Goal: Transaction & Acquisition: Book appointment/travel/reservation

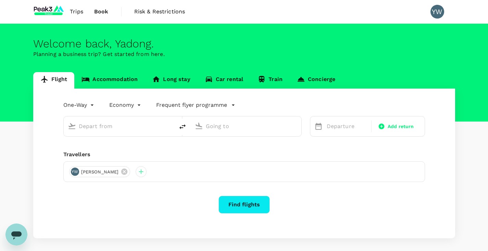
type input "[GEOGRAPHIC_DATA] (ZAG)"
type input "Pula ([GEOGRAPHIC_DATA])"
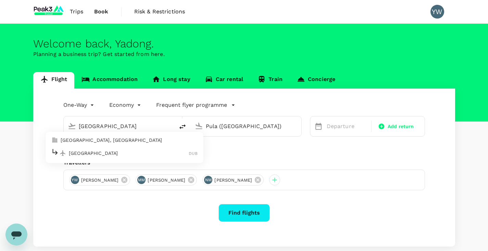
click at [122, 156] on p "[GEOGRAPHIC_DATA]" at bounding box center [129, 152] width 120 height 7
type input "[GEOGRAPHIC_DATA] (DUB)"
click at [219, 124] on input "Pula ([GEOGRAPHIC_DATA])" at bounding box center [246, 126] width 81 height 11
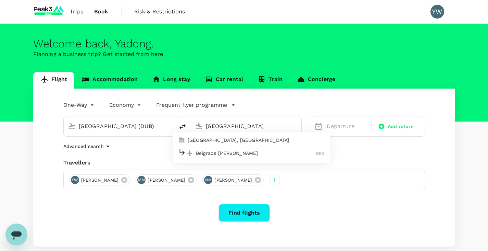
click at [221, 150] on p "Belgrade [PERSON_NAME]" at bounding box center [256, 152] width 120 height 7
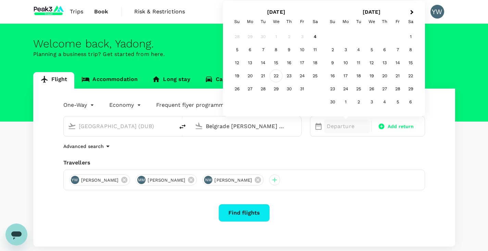
type input "Belgrade [PERSON_NAME] (BEG)"
click at [275, 77] on div "22" at bounding box center [276, 75] width 13 height 13
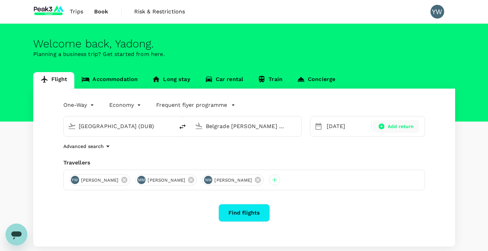
click at [391, 129] on span "Add return" at bounding box center [401, 126] width 26 height 7
type input "roundtrip"
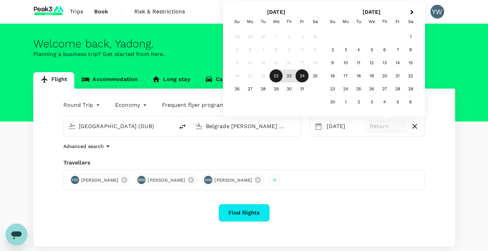
click at [303, 75] on div "24" at bounding box center [302, 75] width 13 height 13
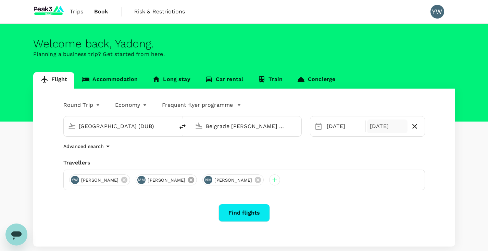
click at [187, 180] on icon at bounding box center [191, 180] width 8 height 8
click at [188, 180] on icon at bounding box center [191, 180] width 6 height 6
click at [239, 210] on button "Find flights" at bounding box center [244, 213] width 51 height 18
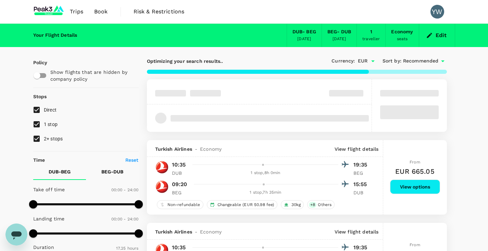
type input "1270"
checkbox input "false"
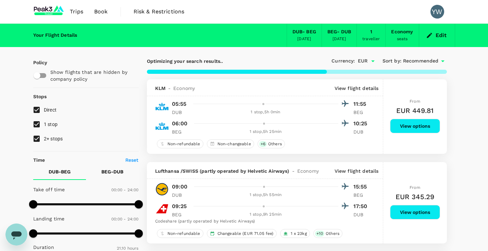
type input "1780"
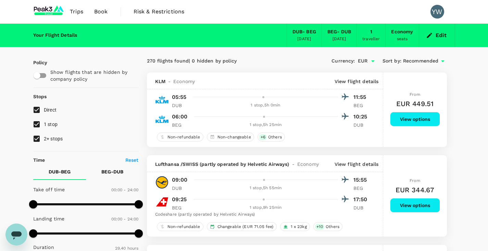
click at [35, 137] on input "2+ stops" at bounding box center [36, 138] width 14 height 14
checkbox input "false"
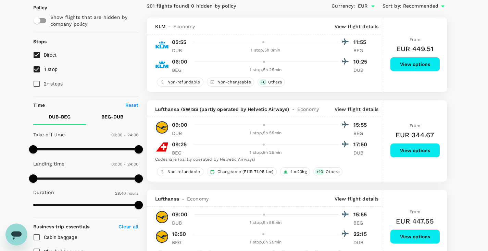
scroll to position [34, 0]
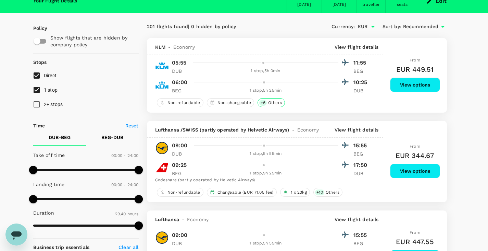
click at [270, 103] on span "Others" at bounding box center [275, 103] width 19 height 6
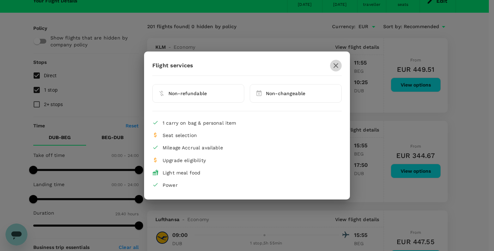
click at [339, 68] on icon "button" at bounding box center [335, 65] width 8 height 8
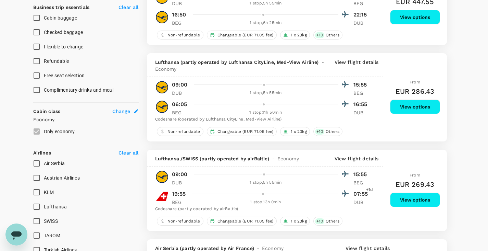
scroll to position [274, 0]
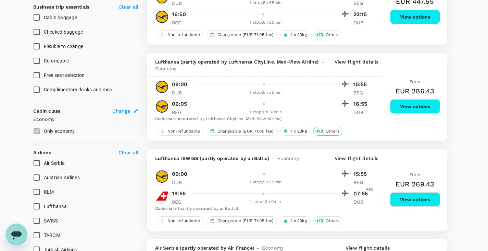
click at [318, 133] on span "+ 10" at bounding box center [319, 131] width 9 height 6
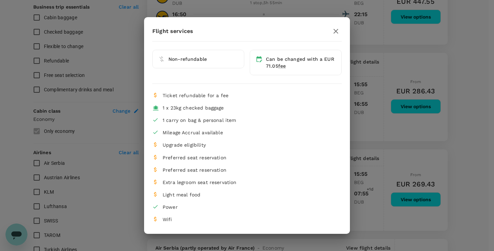
click at [361, 142] on div "Flight services Non-refundable Can be changed with a EUR 71.05 fee Ticket refun…" at bounding box center [247, 125] width 494 height 251
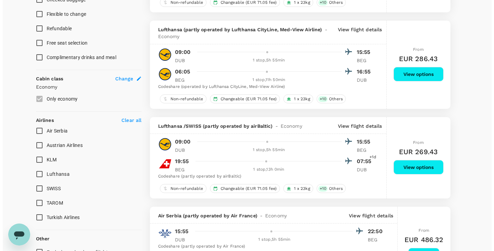
scroll to position [308, 0]
